Goal: Book appointment/travel/reservation

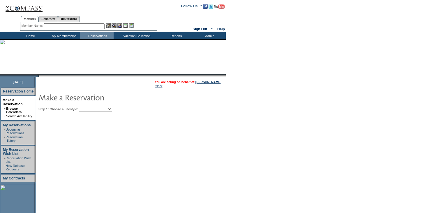
click at [91, 105] on td "Step 1: Choose a Lifestyle: Beach Leisure Metropolitan Mountain OIAL for Advent…" at bounding box center [148, 107] width 223 height 7
click at [92, 109] on select "Beach Leisure Metropolitan Mountain OIAL for Adventure OIAL for Couples OIAL fo…" at bounding box center [95, 109] width 33 height 5
select select "Beach"
click at [89, 107] on select "Beach Leisure Metropolitan Mountain OIAL for Adventure OIAL for Couples OIAL fo…" at bounding box center [95, 109] width 33 height 5
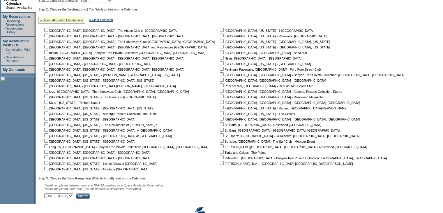
scroll to position [117, 0]
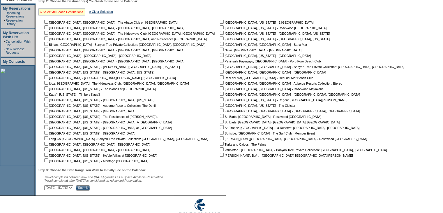
click at [78, 10] on link "» Select All Beach Destinations" at bounding box center [61, 11] width 43 height 3
checkbox input "true"
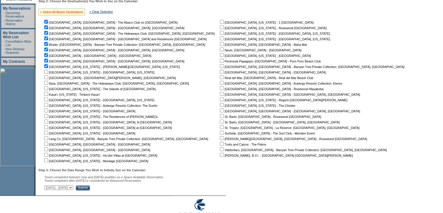
checkbox input "true"
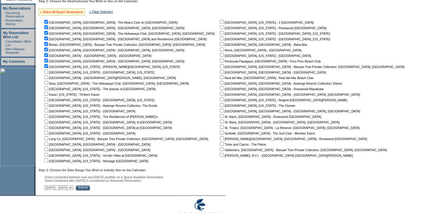
checkbox input "true"
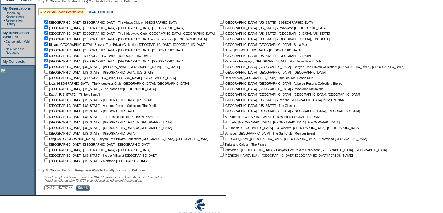
checkbox input "true"
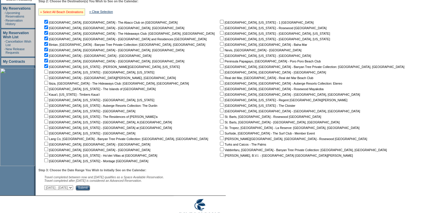
checkbox input "true"
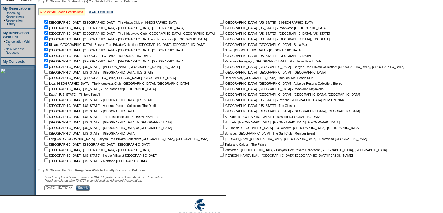
checkbox input "true"
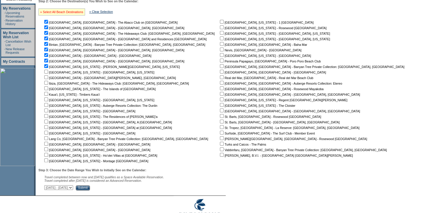
checkbox input "true"
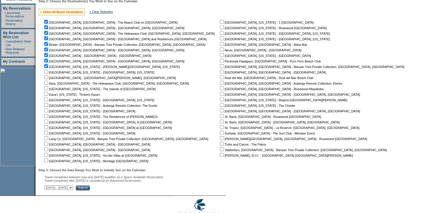
checkbox input "true"
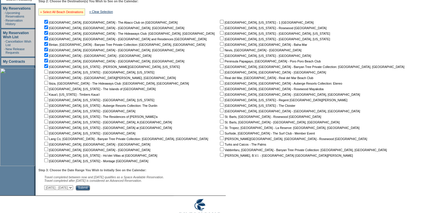
checkbox input "true"
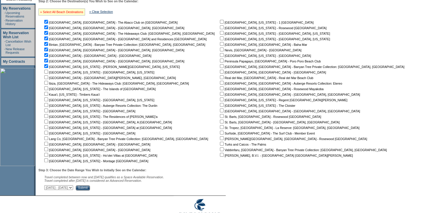
checkbox input "true"
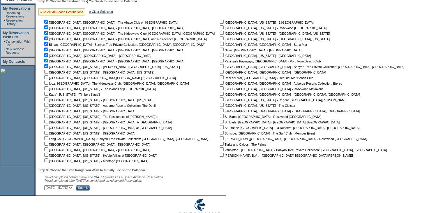
checkbox input "true"
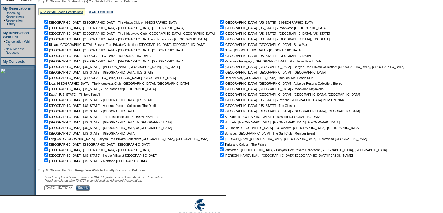
click at [90, 190] on input "Submit" at bounding box center [83, 187] width 14 height 5
